Goal: Check status: Check status

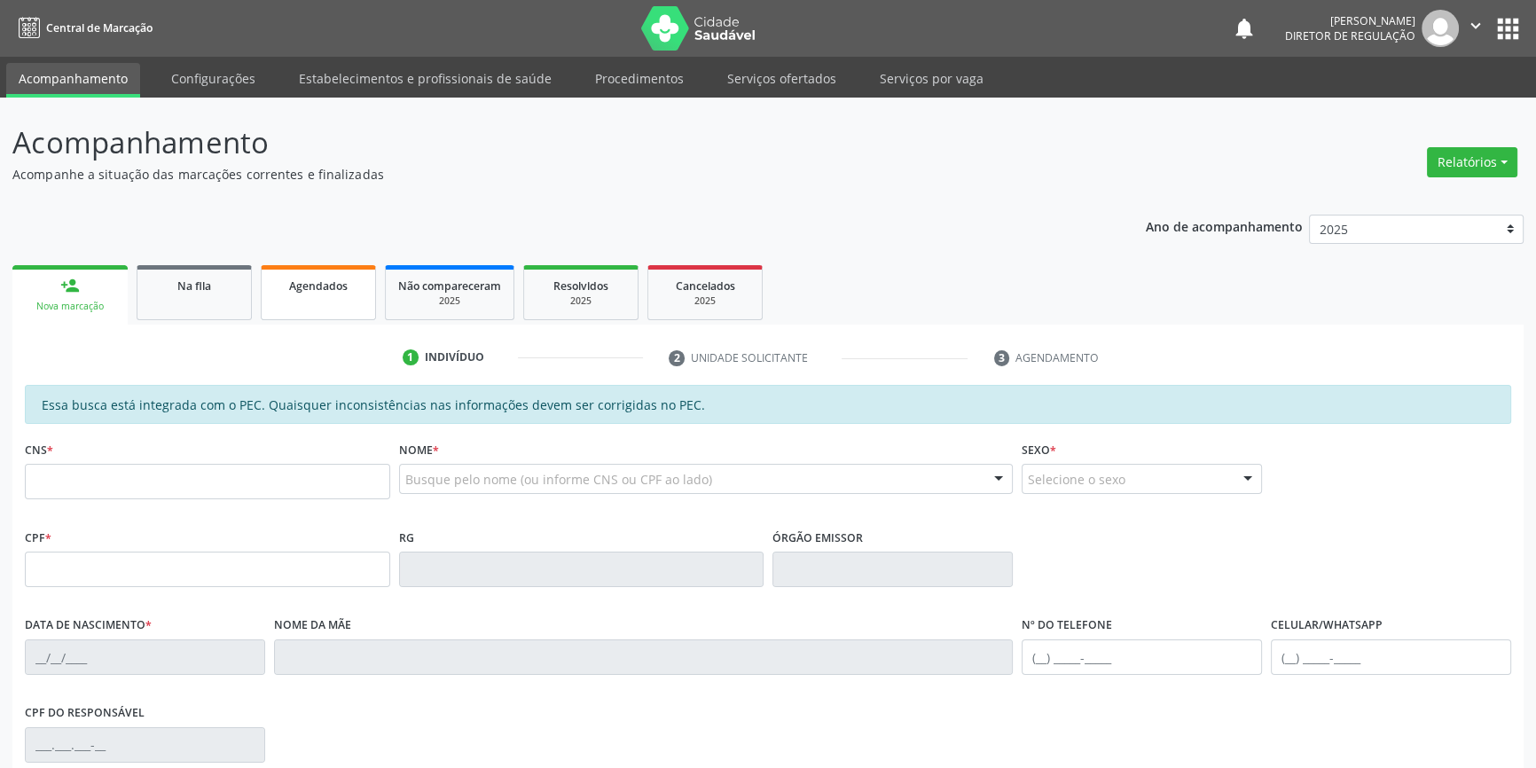
click at [305, 301] on link "Agendados" at bounding box center [318, 292] width 115 height 55
select select "8"
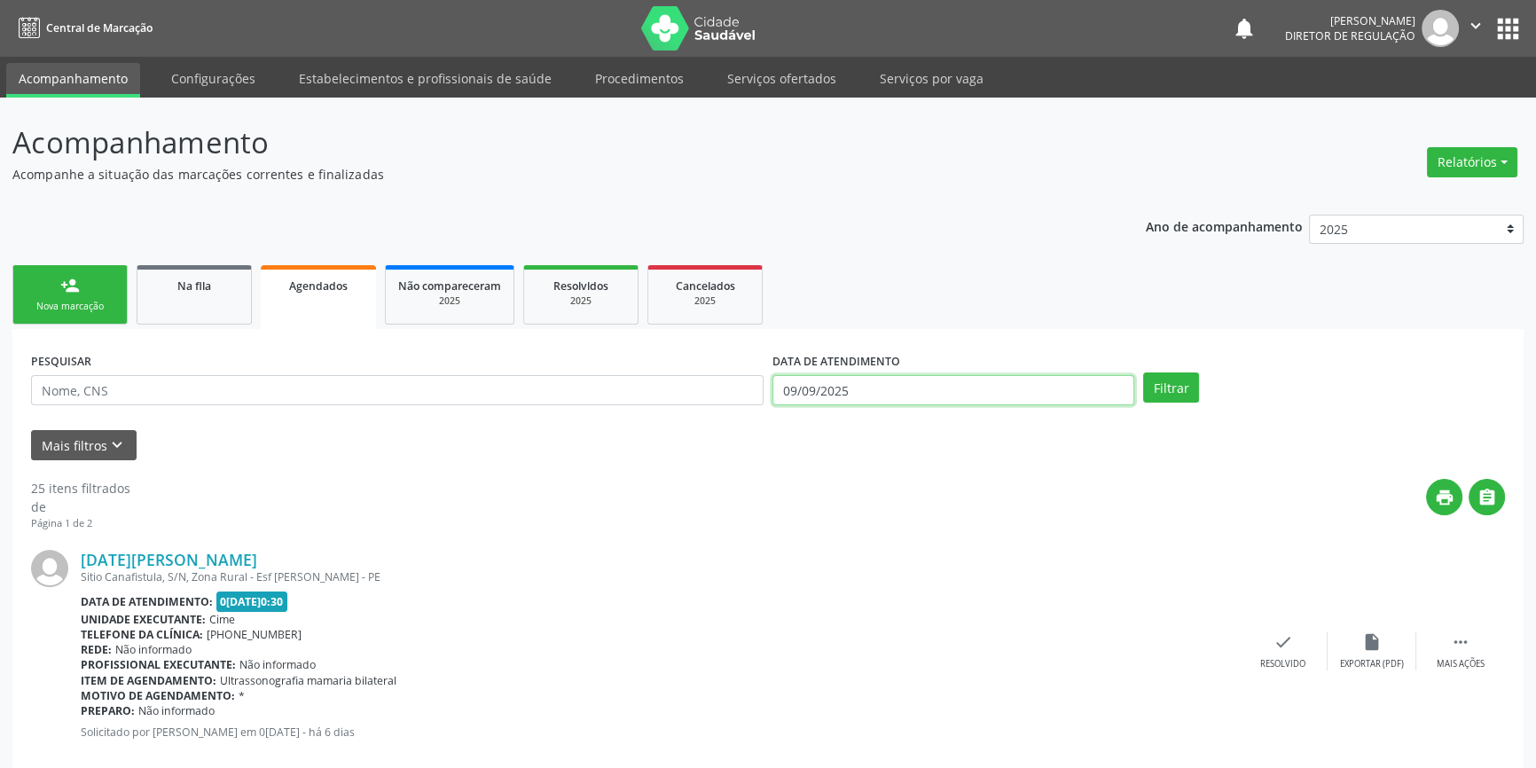
click at [919, 392] on input "09/09/2025" at bounding box center [953, 390] width 362 height 30
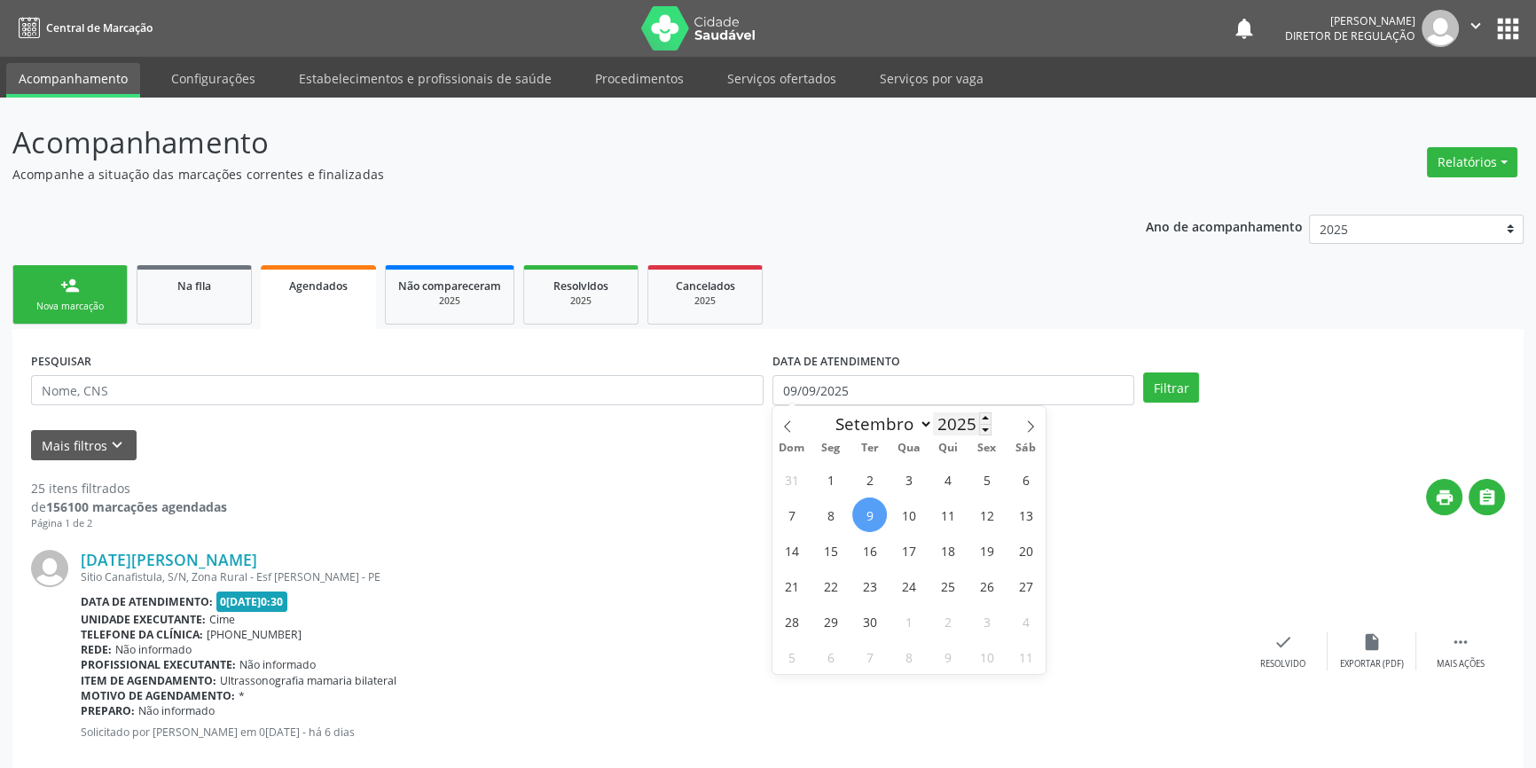
click at [967, 425] on input "2025" at bounding box center [962, 423] width 59 height 23
type input "2024"
click at [891, 422] on select "Janeiro Fevereiro Março Abril Maio Junho Julho Agosto Setembro Outubro Novembro…" at bounding box center [880, 424] width 106 height 25
select select "0"
click at [827, 412] on select "Janeiro Fevereiro Março Abril Maio Junho Julho Agosto Setembro Outubro Novembro…" at bounding box center [880, 424] width 106 height 25
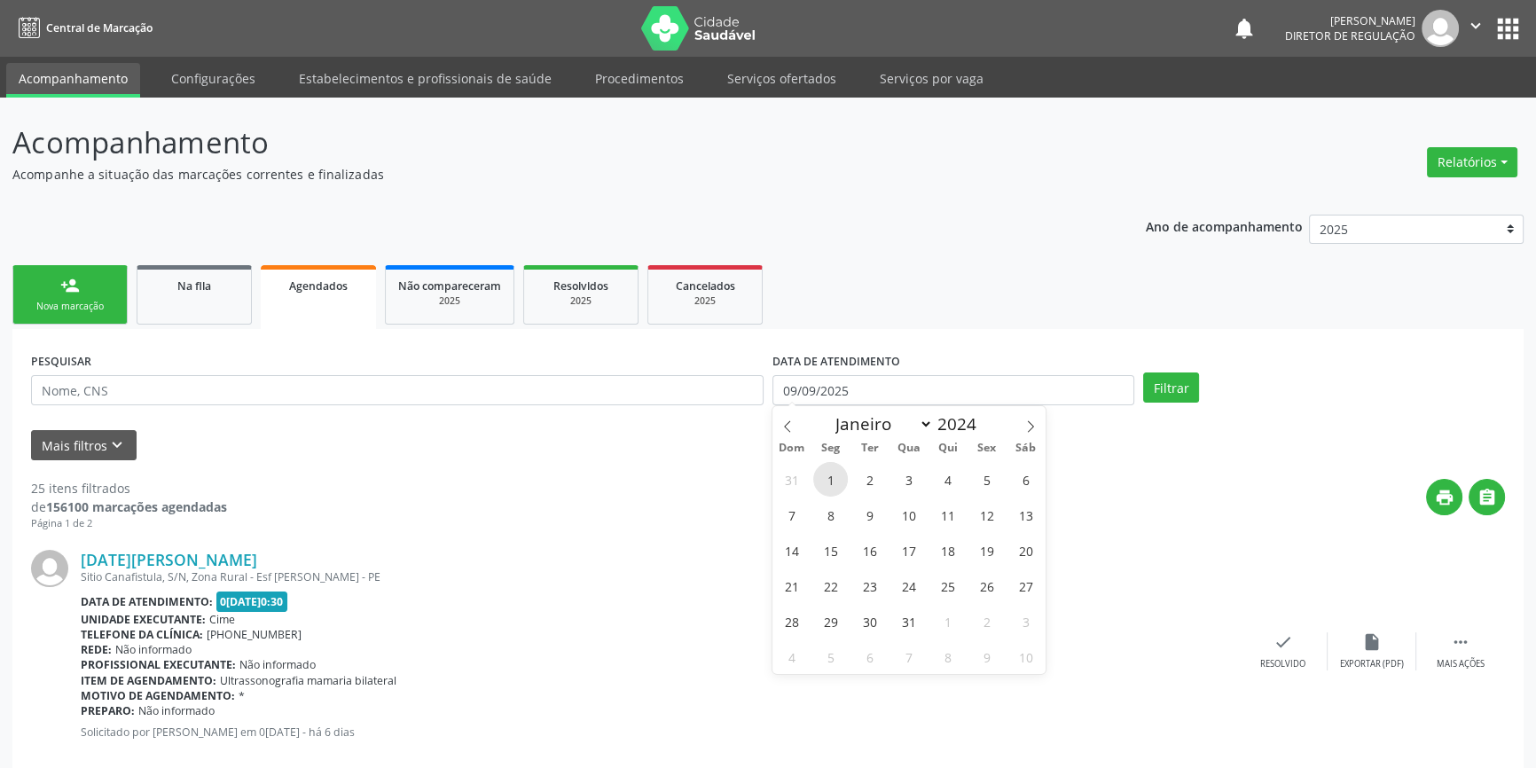
click at [836, 479] on span "1" at bounding box center [830, 479] width 35 height 35
type input "0[DATE]"
click at [900, 427] on select "Janeiro Fevereiro Março Abril Maio Junho Julho Agosto Setembro Outubro Novembro…" at bounding box center [880, 424] width 106 height 25
select select "11"
click at [827, 412] on select "Janeiro Fevereiro Março Abril Maio Junho Julho Agosto Setembro Outubro Novembro…" at bounding box center [880, 424] width 106 height 25
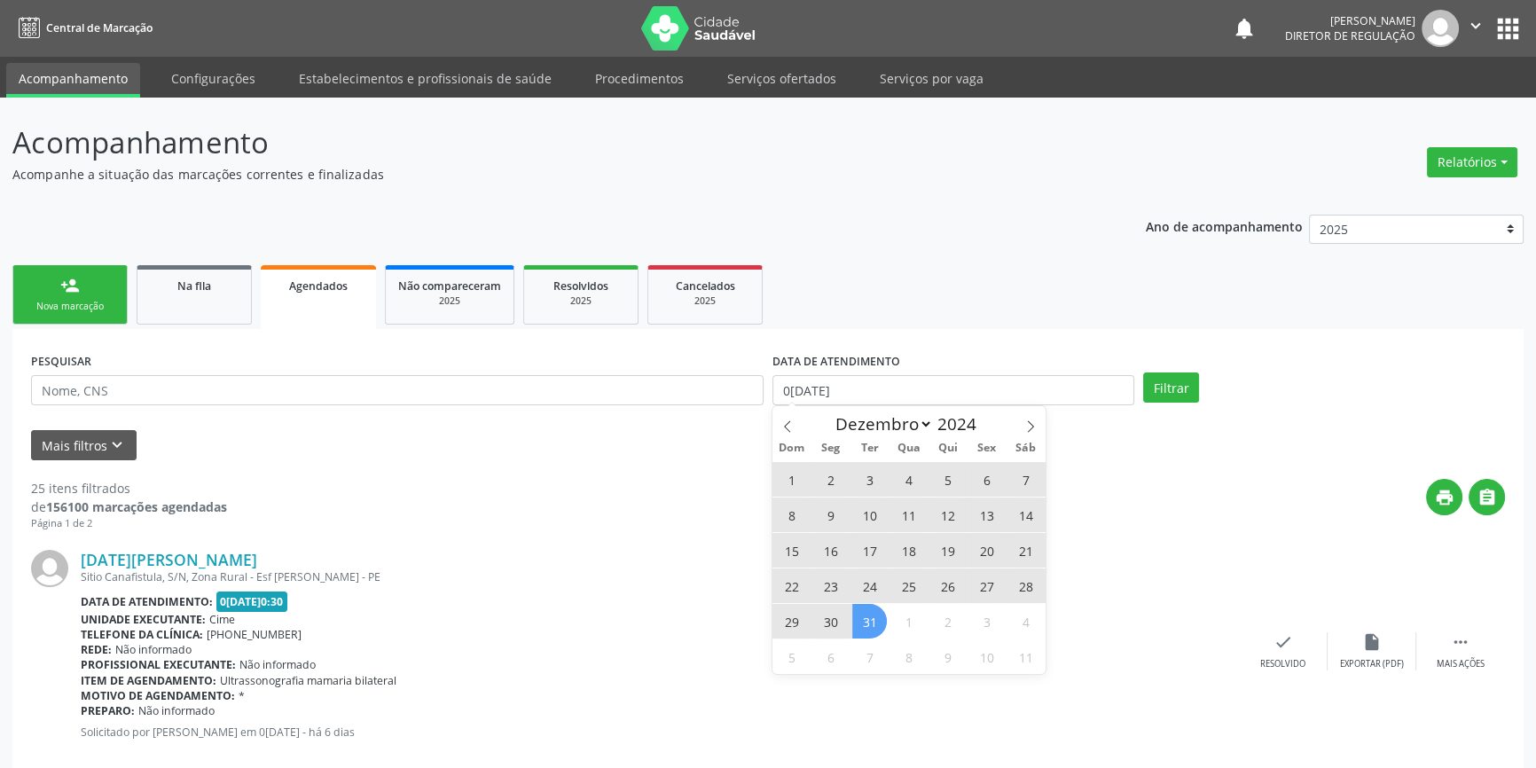
click at [878, 625] on span "31" at bounding box center [869, 621] width 35 height 35
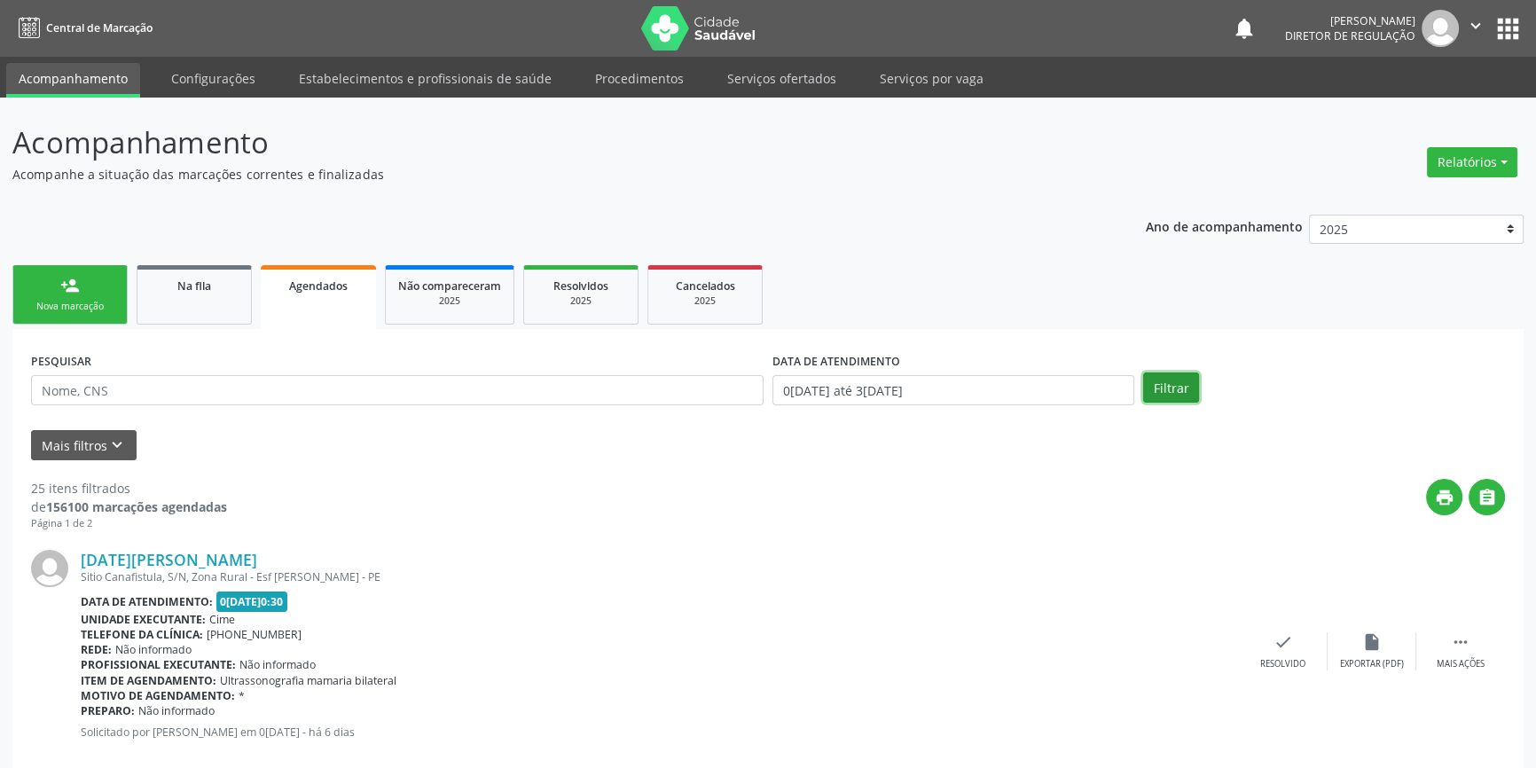
click at [1174, 397] on button "Filtrar" at bounding box center [1171, 387] width 56 height 30
click at [122, 434] on button "Mais filtros keyboard_arrow_down" at bounding box center [84, 445] width 106 height 31
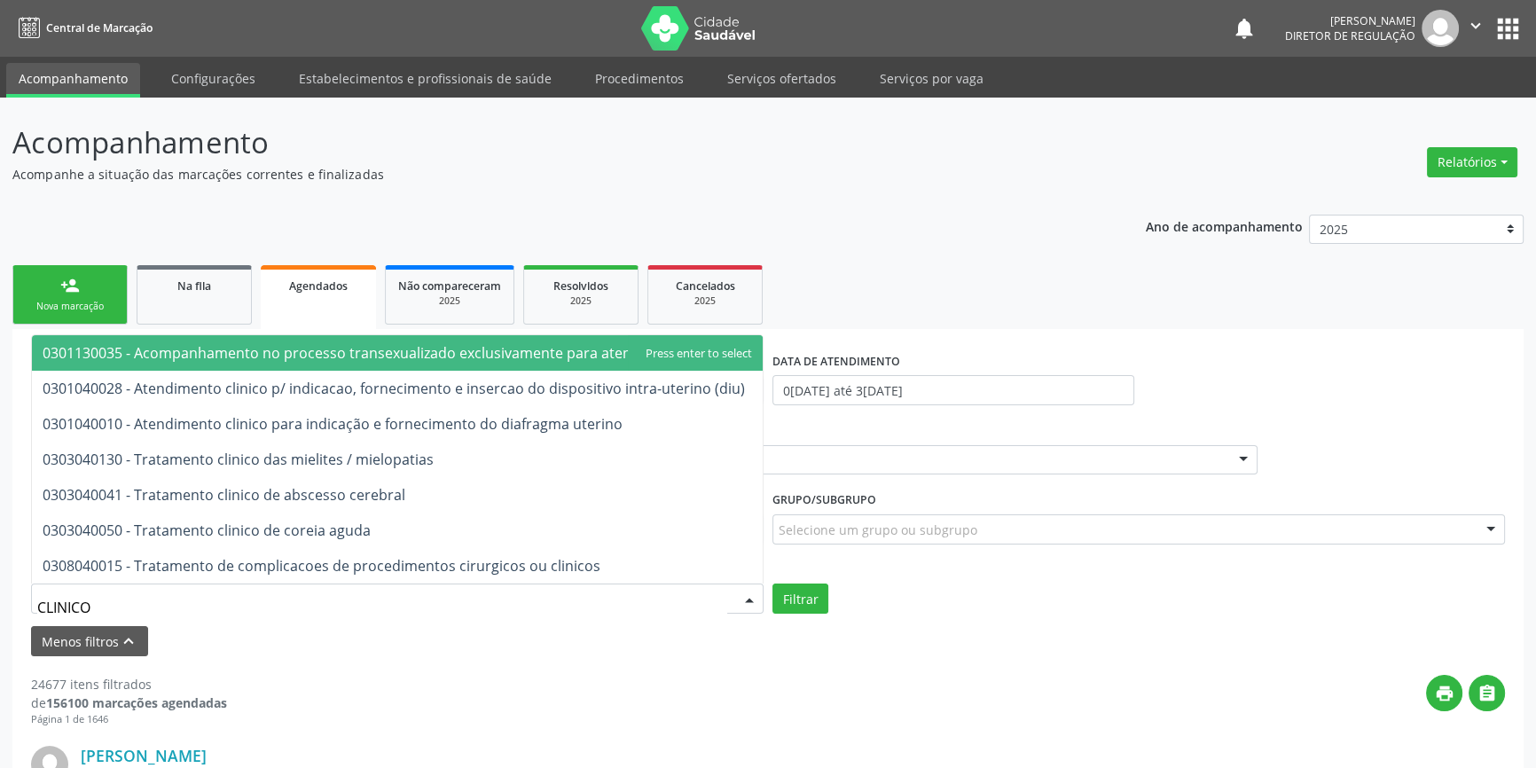
scroll to position [241, 0]
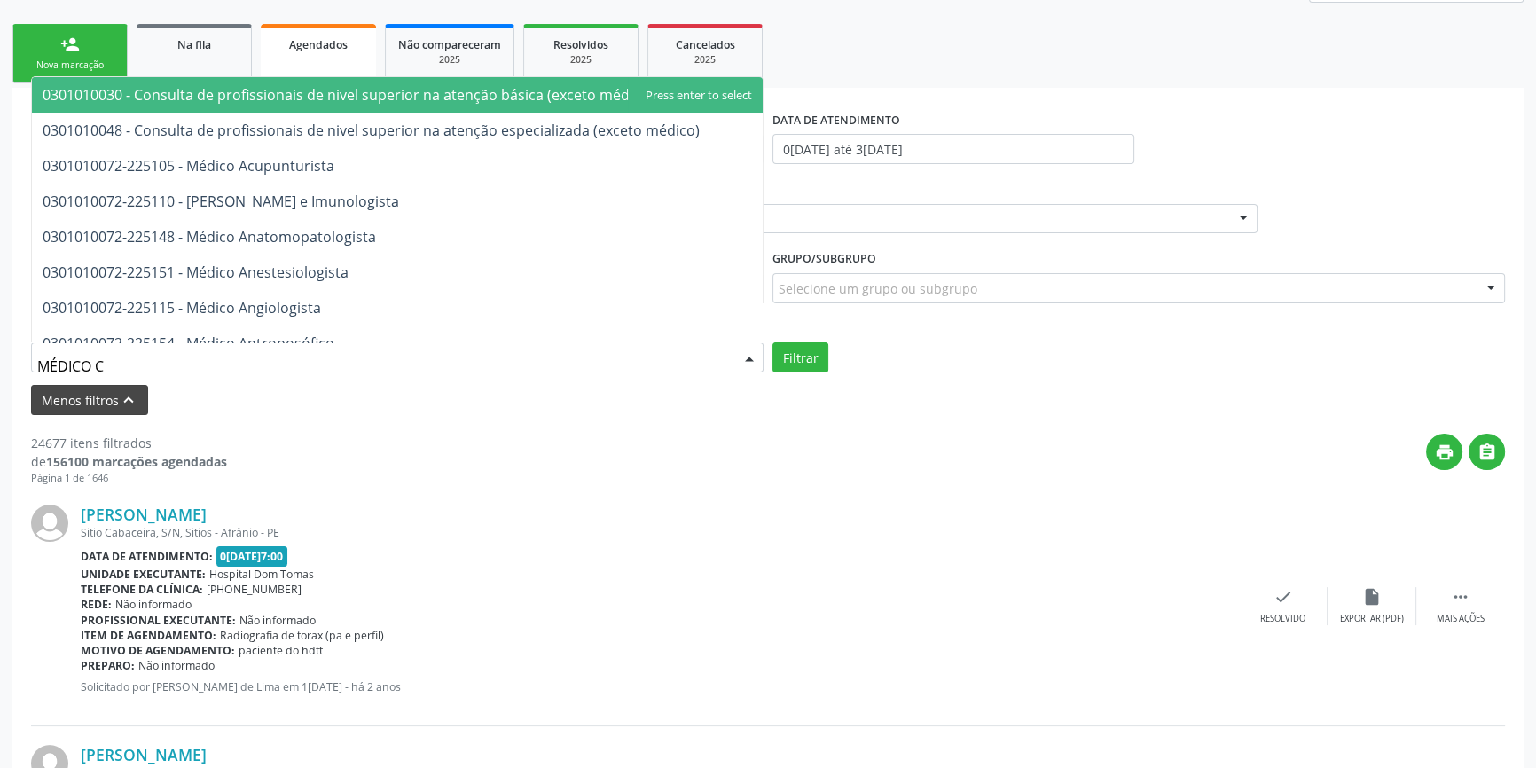
type input "MÉDICO CL"
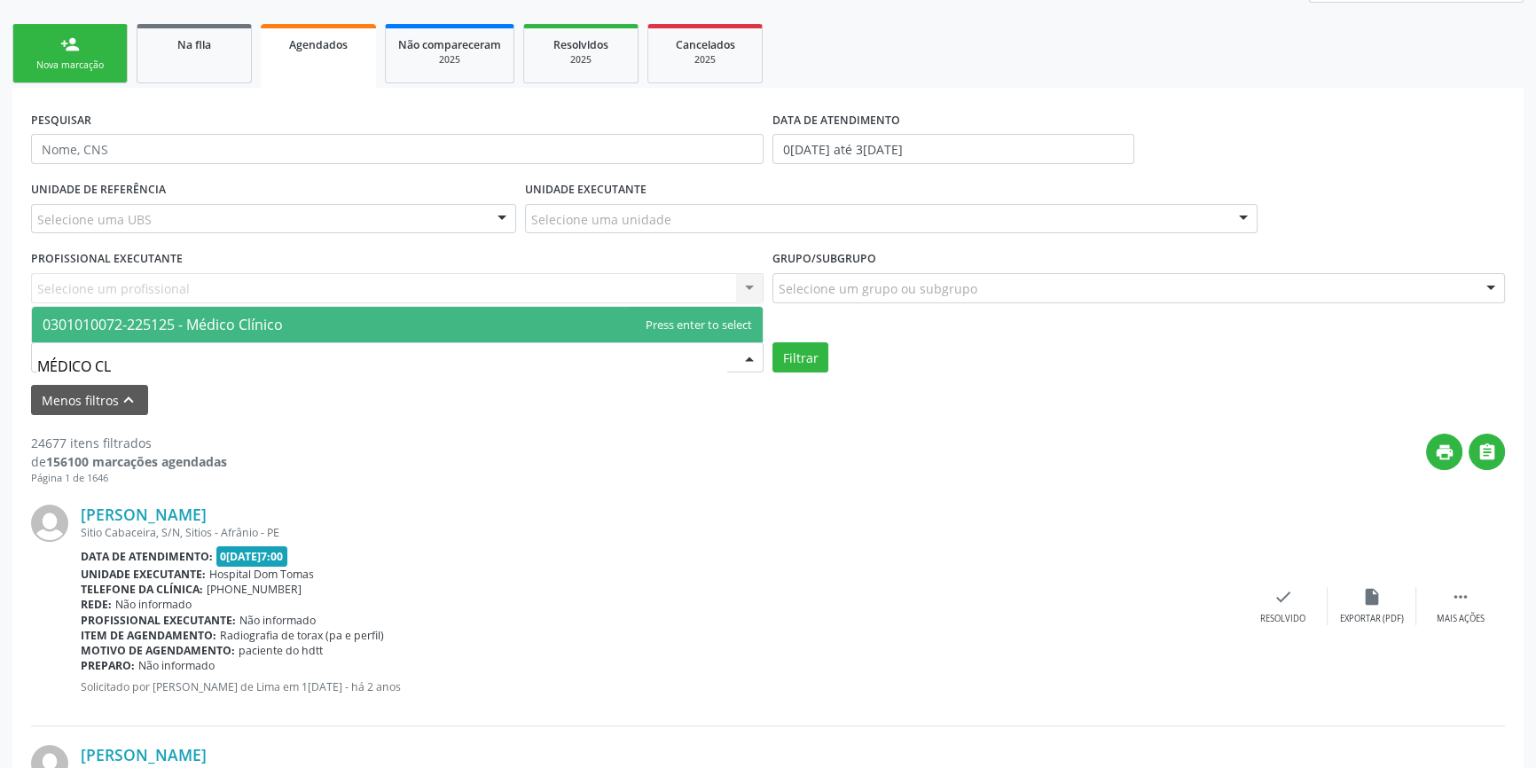
click at [285, 329] on span "0301010072-225125 - Médico Clínico" at bounding box center [397, 324] width 731 height 35
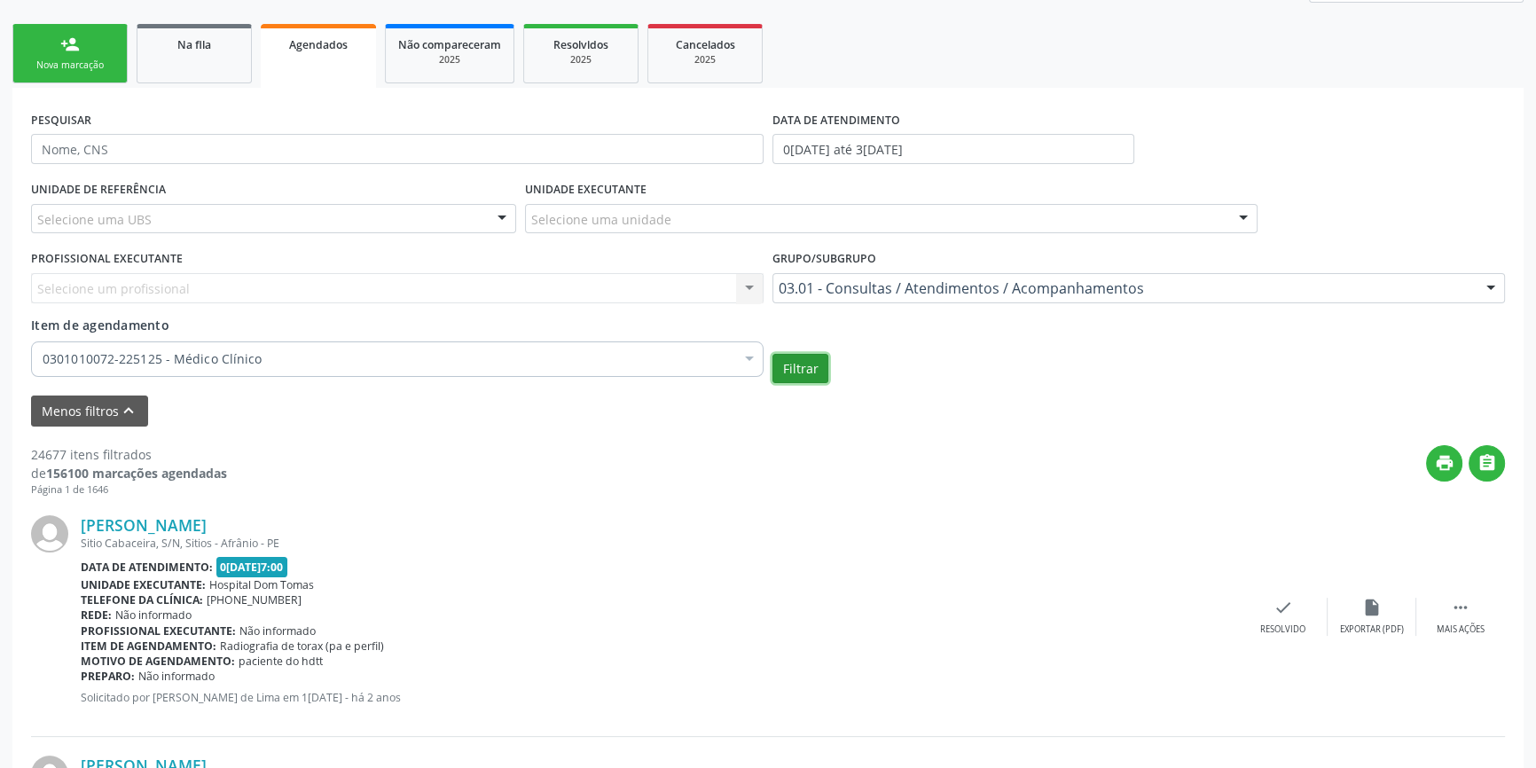
click at [794, 370] on button "Filtrar" at bounding box center [800, 369] width 56 height 30
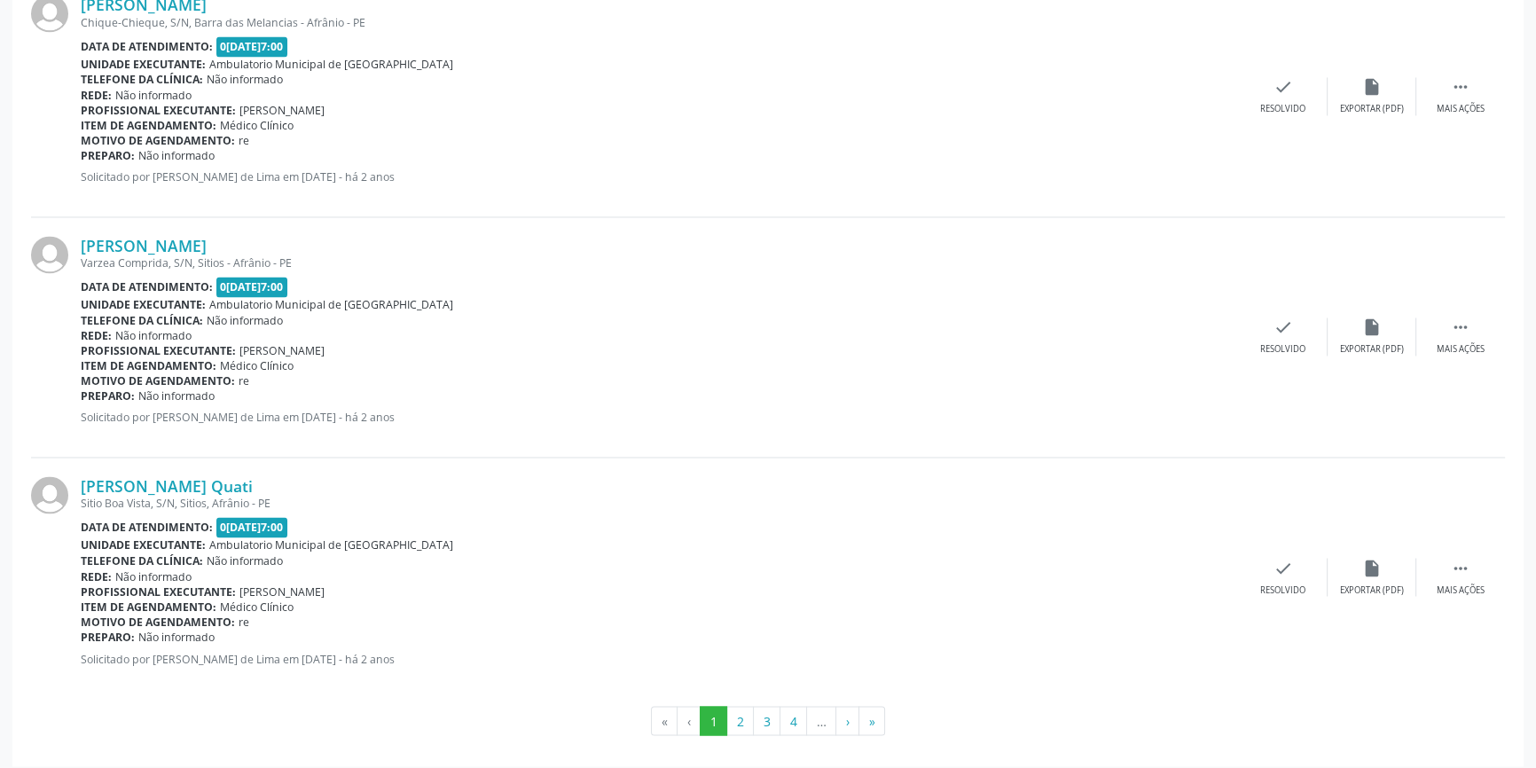
scroll to position [3653, 0]
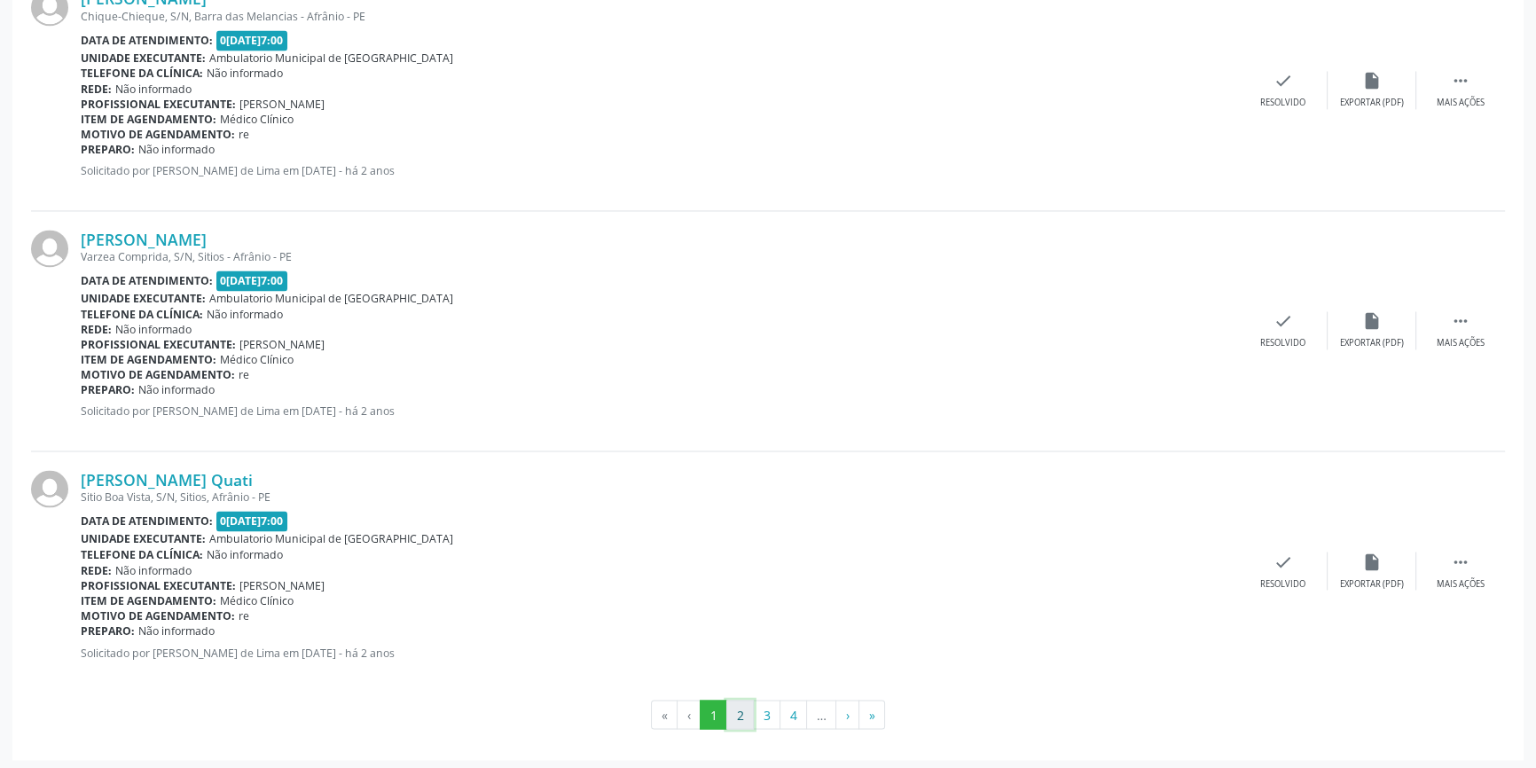
click at [745, 709] on button "2" at bounding box center [739, 715] width 27 height 30
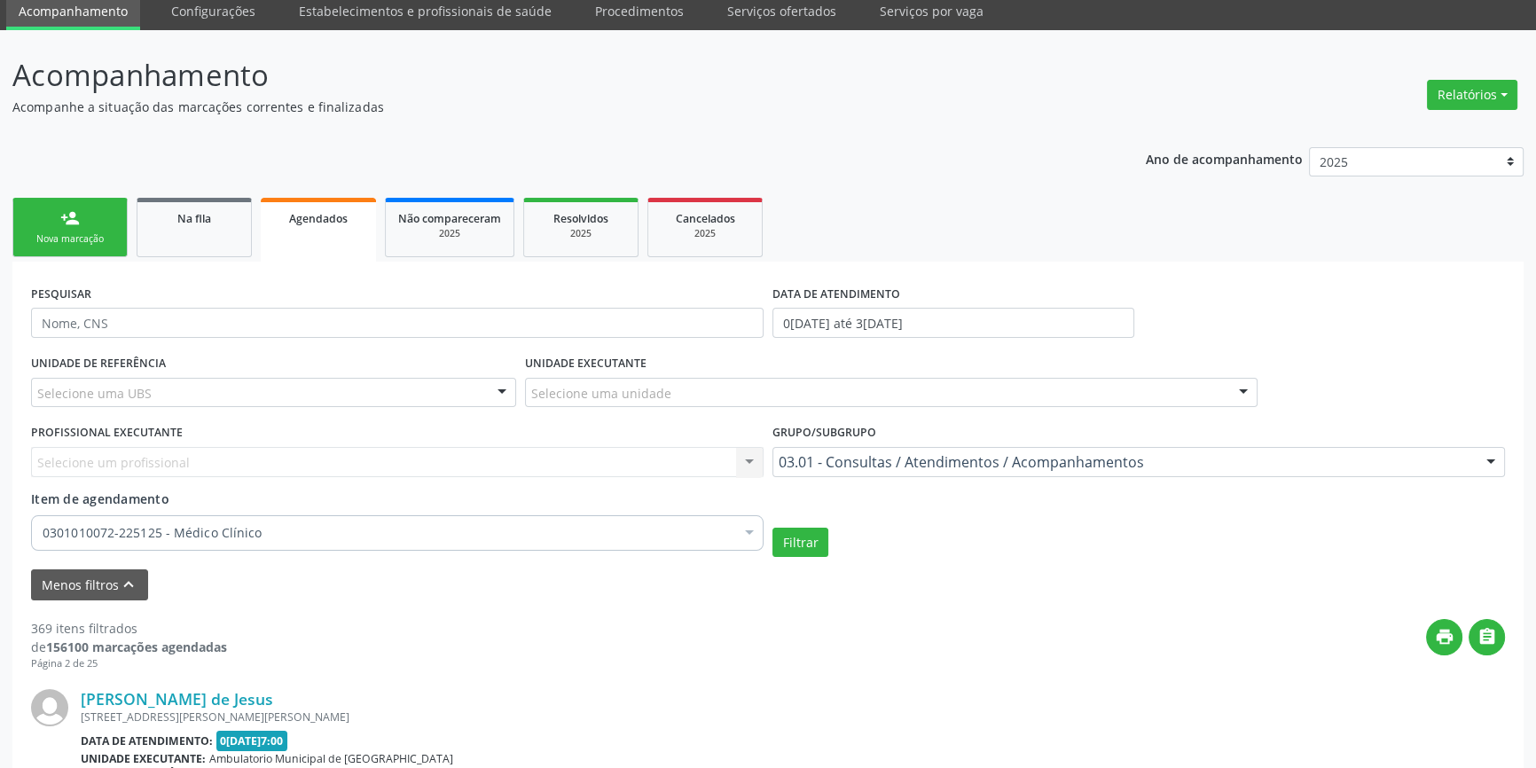
scroll to position [186, 0]
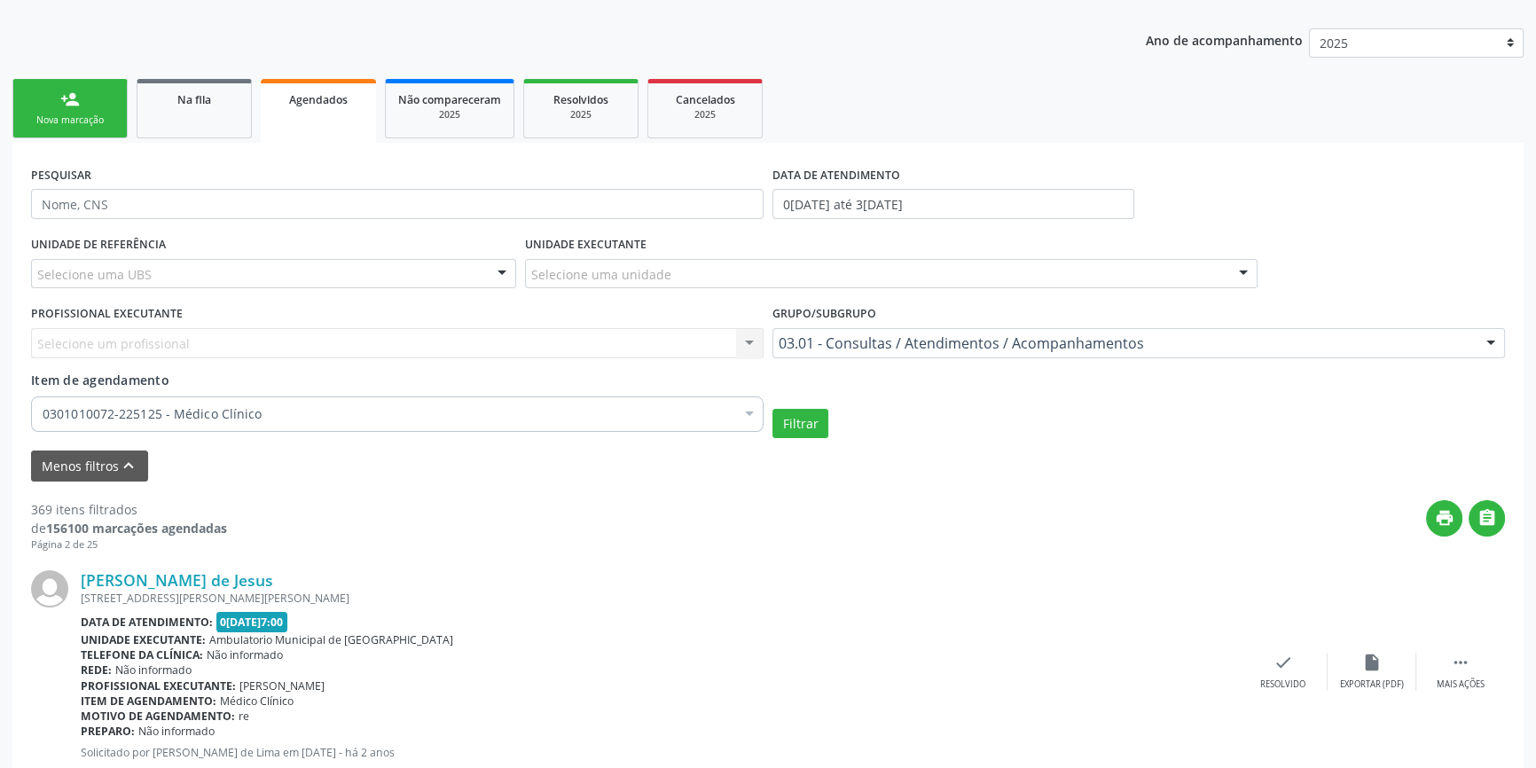
drag, startPoint x: 300, startPoint y: 695, endPoint x: 222, endPoint y: 698, distance: 78.1
click at [222, 698] on div "Item de agendamento: Médico Clínico" at bounding box center [660, 701] width 1158 height 15
copy span "Médico Clínico"
drag, startPoint x: 380, startPoint y: 683, endPoint x: 239, endPoint y: 683, distance: 141.0
click at [239, 683] on div "Profissional executante: [PERSON_NAME]" at bounding box center [660, 685] width 1158 height 15
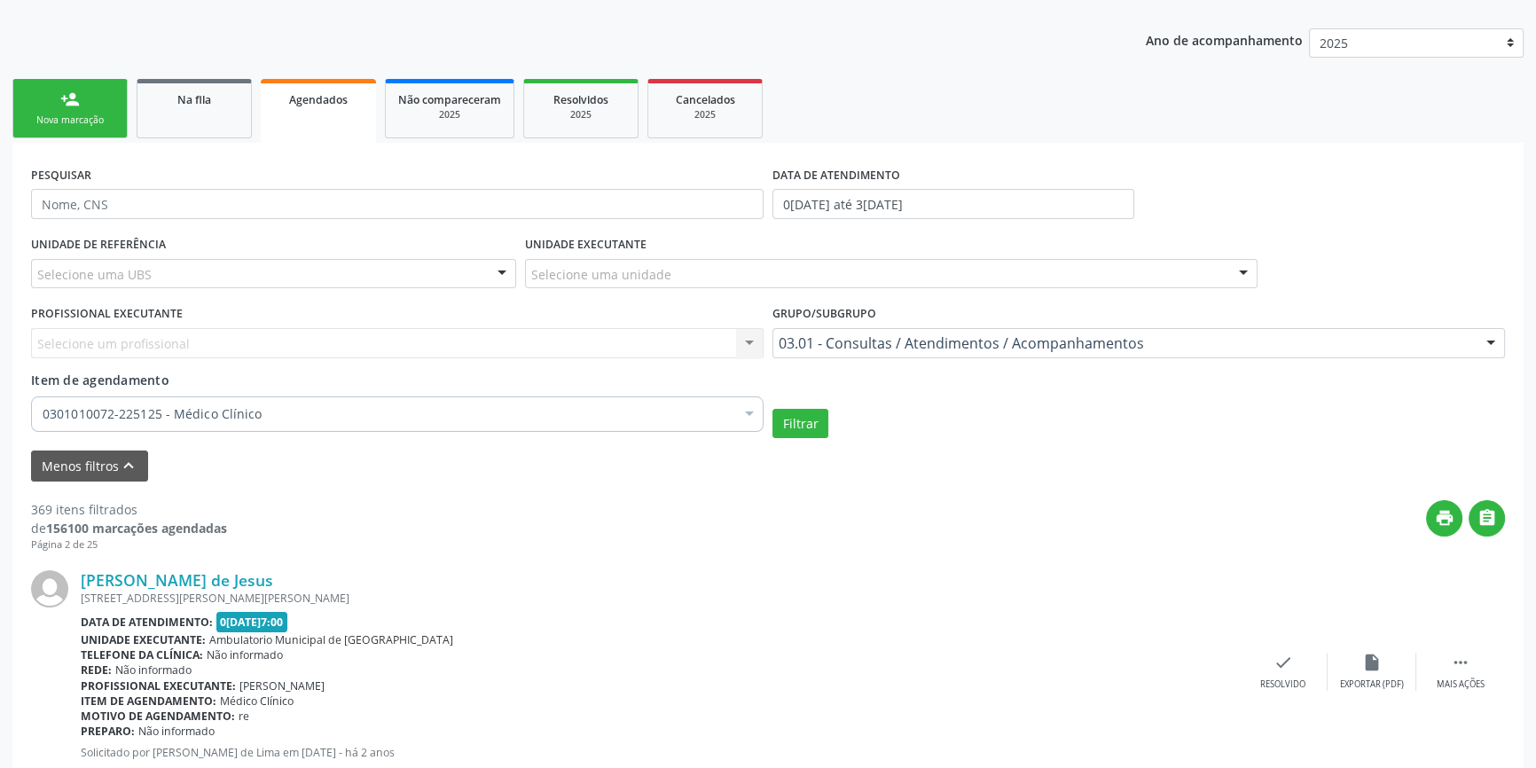
copy span "[PERSON_NAME]"
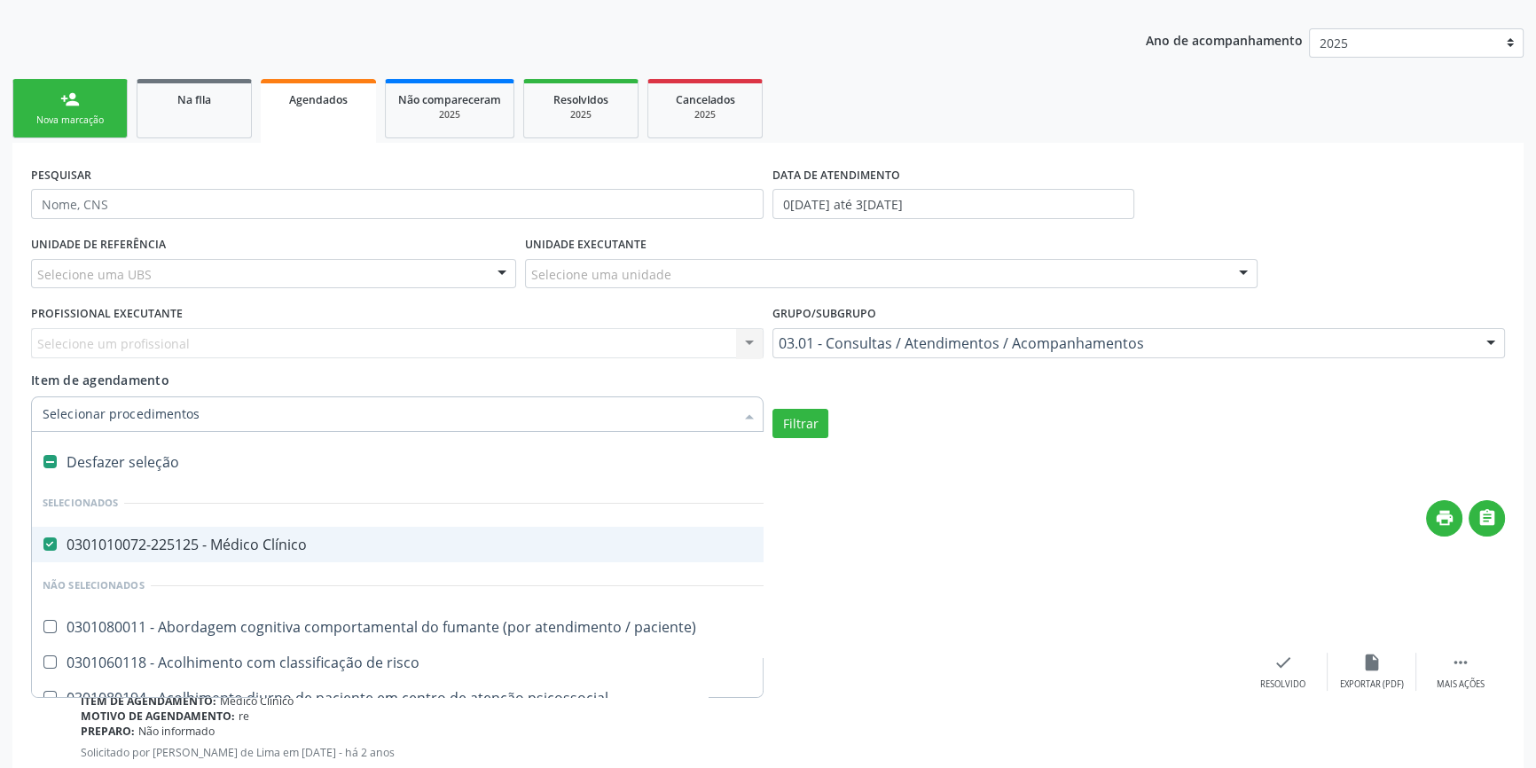
click at [293, 466] on div "Desfazer seleção" at bounding box center [969, 461] width 1874 height 35
checkbox Clínico "false"
click at [882, 351] on div "03.01 - Consultas / Atendimentos / Acompanhamentos" at bounding box center [1138, 343] width 733 height 30
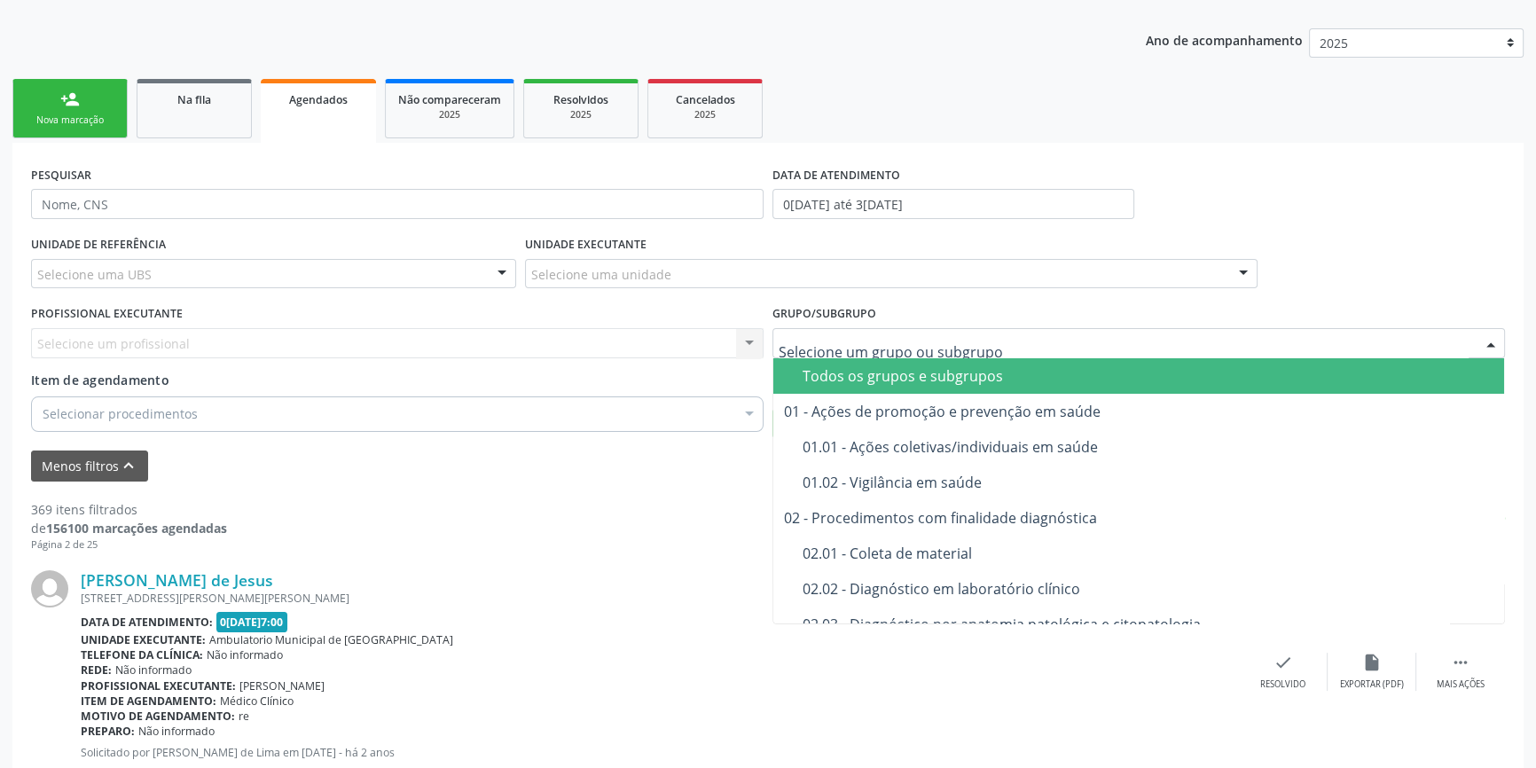
click at [877, 372] on div "Todos os grupos e subgrupos" at bounding box center [1148, 376] width 691 height 14
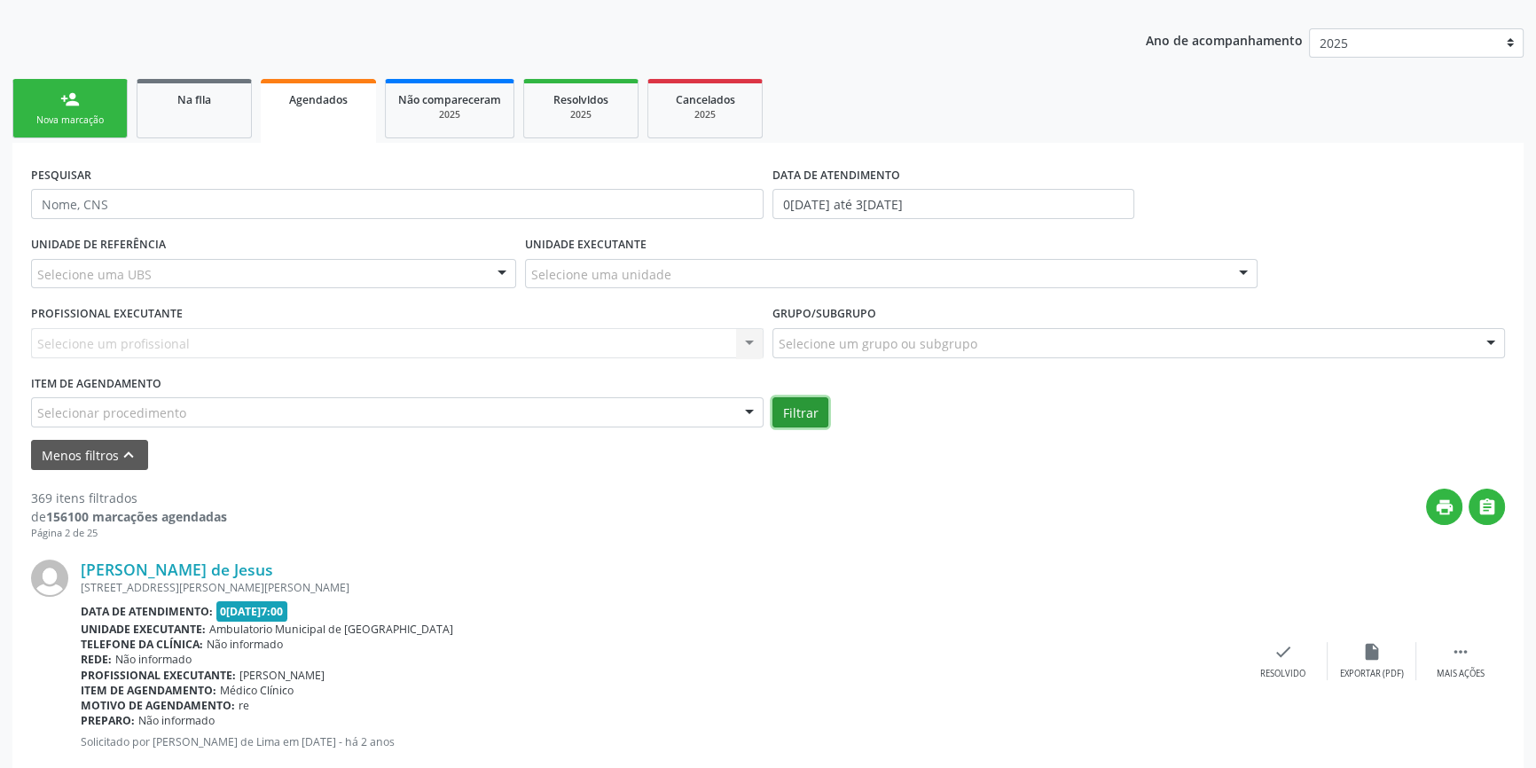
click at [804, 405] on button "Filtrar" at bounding box center [800, 412] width 56 height 30
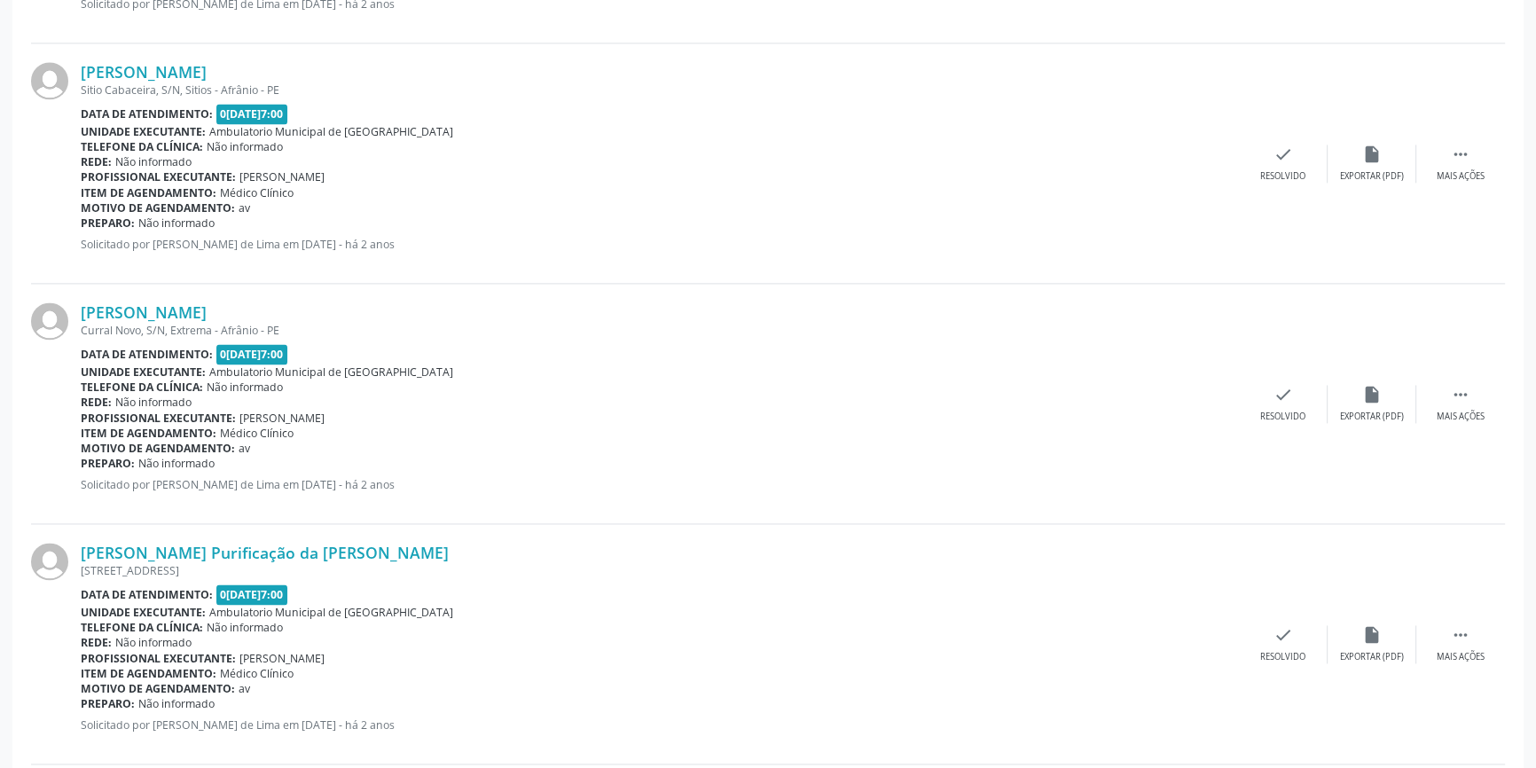
scroll to position [3642, 0]
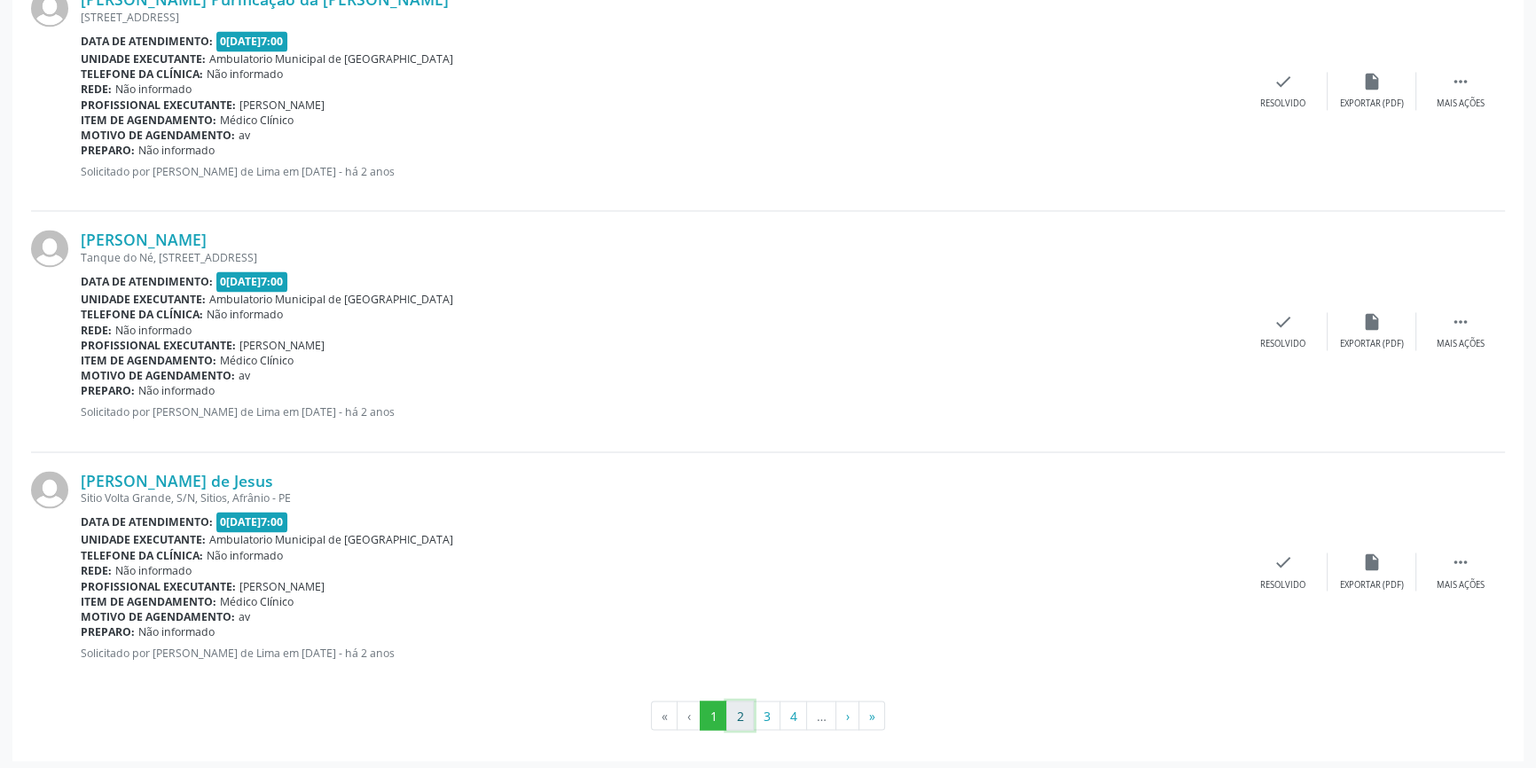
click at [748, 703] on button "2" at bounding box center [739, 716] width 27 height 30
click at [771, 702] on button "3" at bounding box center [766, 716] width 27 height 30
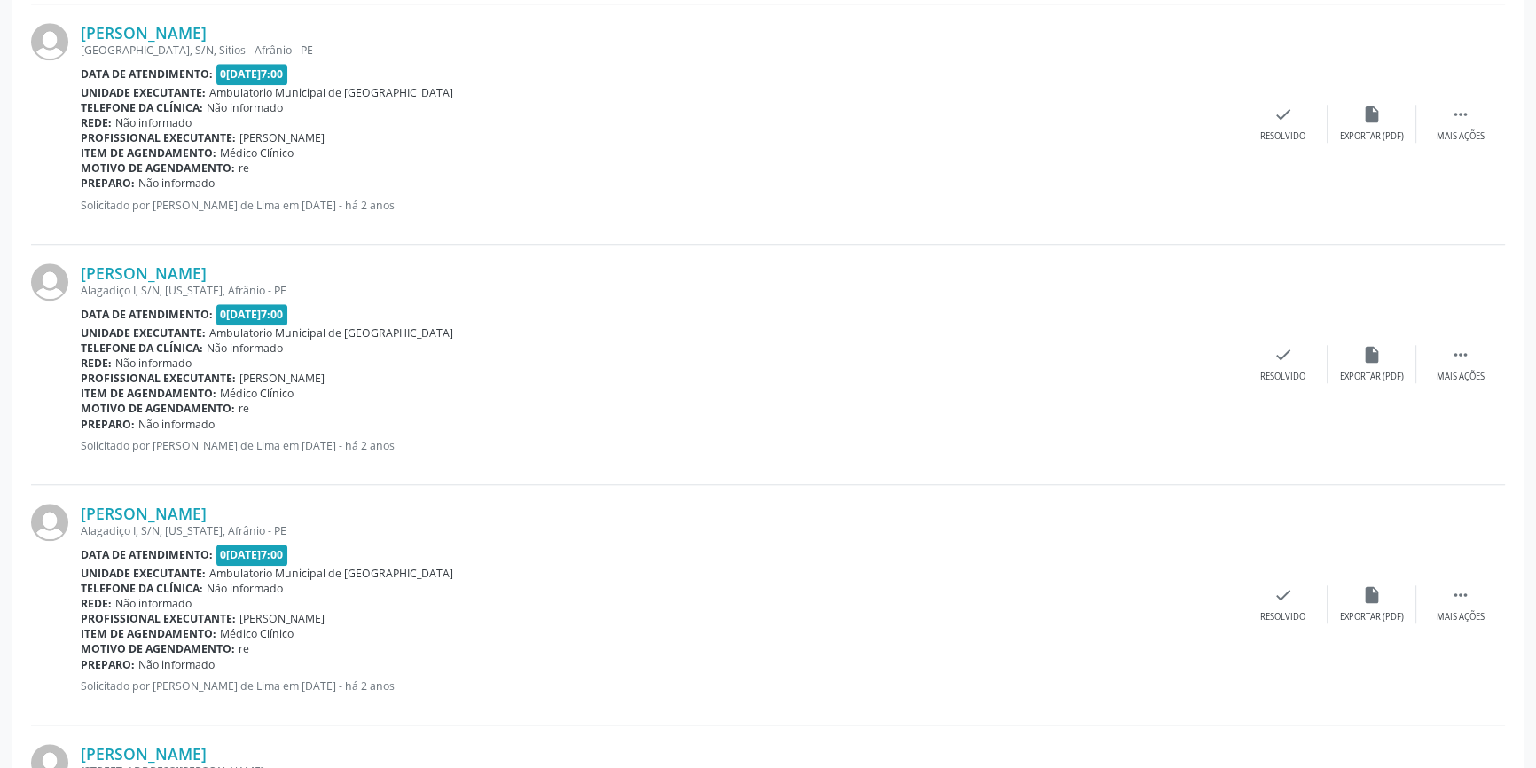
scroll to position [1868, 0]
